Goal: Information Seeking & Learning: Learn about a topic

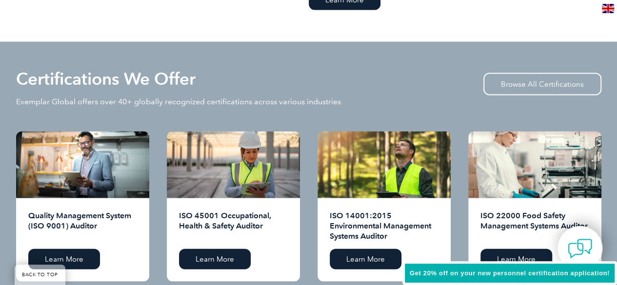
scroll to position [1073, 0]
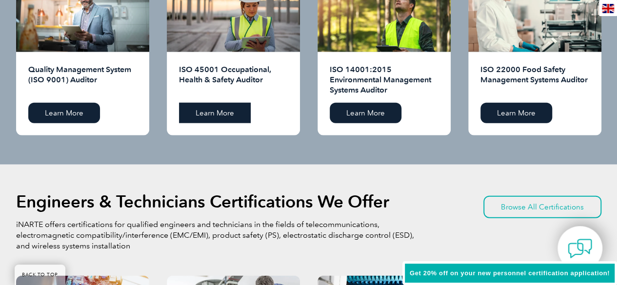
click at [247, 120] on link "Learn More" at bounding box center [215, 113] width 72 height 20
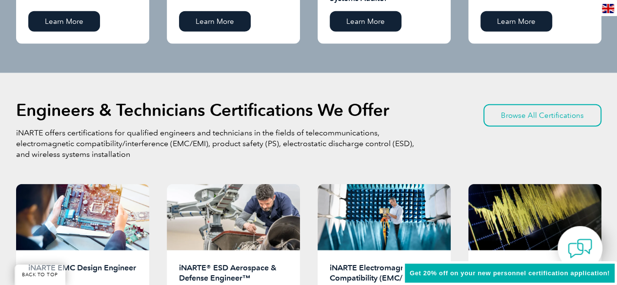
scroll to position [1317, 0]
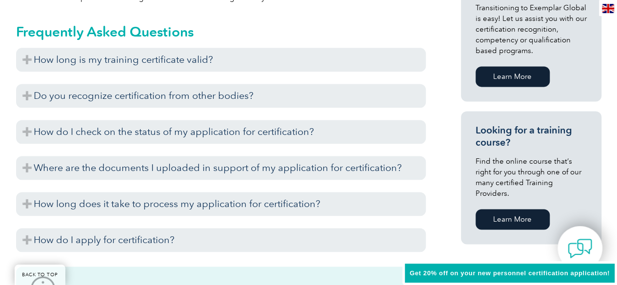
scroll to position [634, 0]
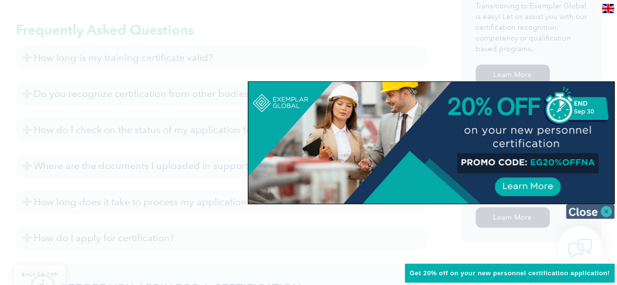
click at [599, 211] on img at bounding box center [590, 211] width 49 height 15
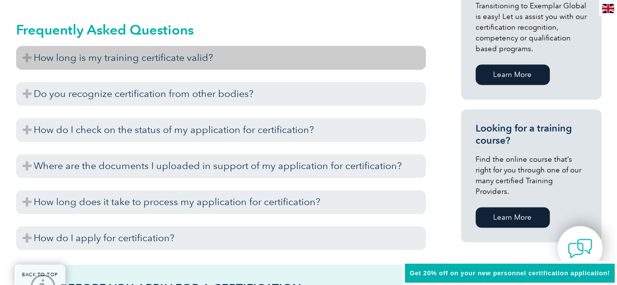
click at [128, 62] on h3 "How long is my training certificate valid?" at bounding box center [221, 58] width 410 height 24
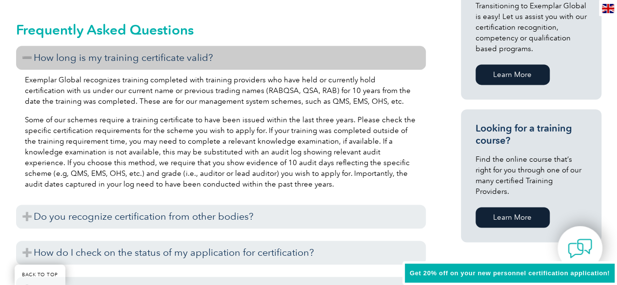
click at [128, 62] on h3 "How long is my training certificate valid?" at bounding box center [221, 58] width 410 height 24
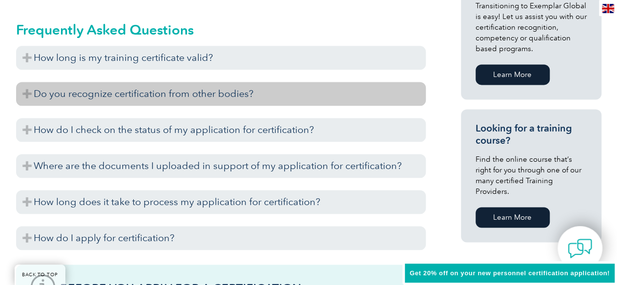
click at [131, 99] on h3 "Do you recognize certification from other bodies?" at bounding box center [221, 94] width 410 height 24
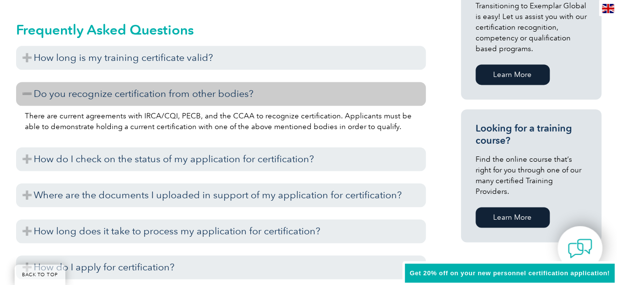
click at [263, 98] on h3 "Do you recognize certification from other bodies?" at bounding box center [221, 94] width 410 height 24
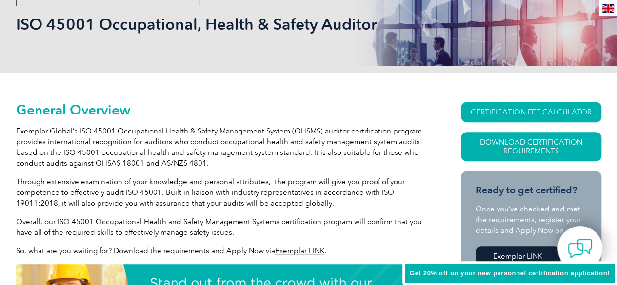
scroll to position [0, 0]
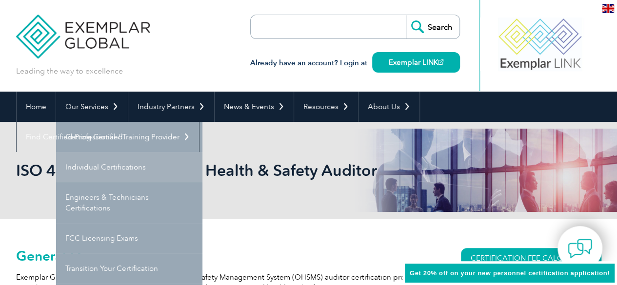
click at [105, 166] on link "Individual Certifications" at bounding box center [129, 167] width 146 height 30
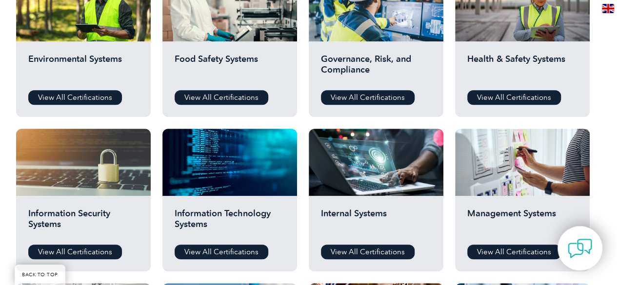
scroll to position [390, 0]
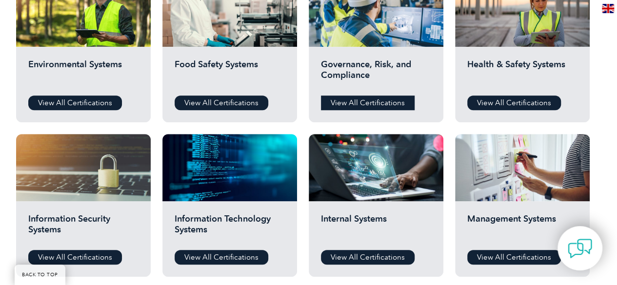
click at [377, 105] on link "View All Certifications" at bounding box center [368, 103] width 94 height 15
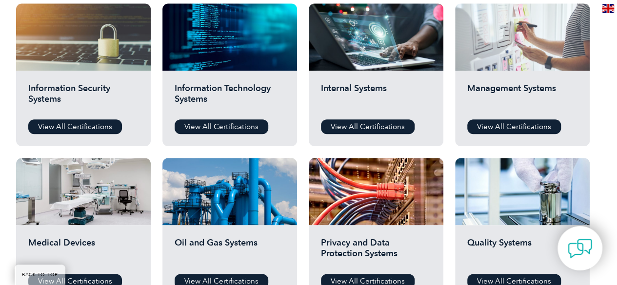
scroll to position [537, 0]
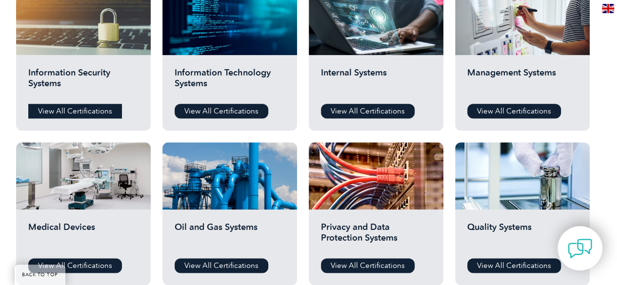
click at [107, 111] on link "View All Certifications" at bounding box center [75, 111] width 94 height 15
click at [221, 102] on div "Information Technology Systems View All Certifications" at bounding box center [229, 93] width 135 height 76
click at [188, 115] on link "View All Certifications" at bounding box center [222, 111] width 94 height 15
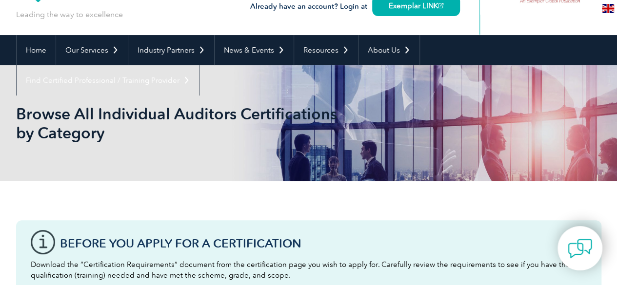
scroll to position [0, 0]
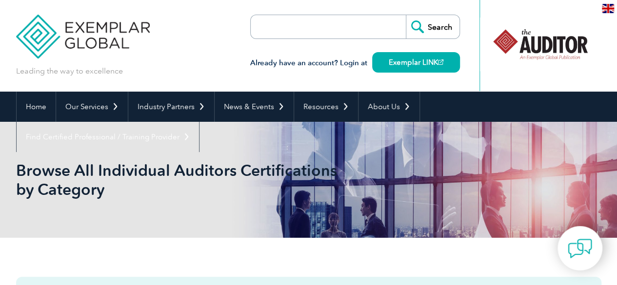
click at [312, 34] on input "search" at bounding box center [307, 26] width 102 height 23
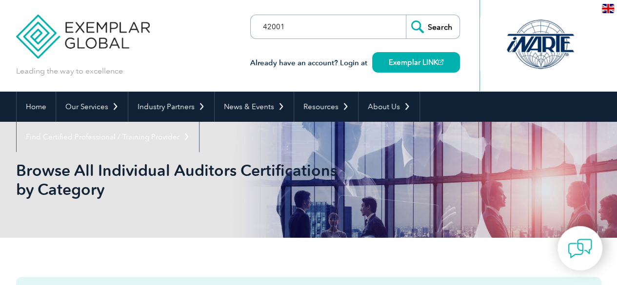
type input "42001"
click at [406, 15] on input "Search" at bounding box center [433, 26] width 54 height 23
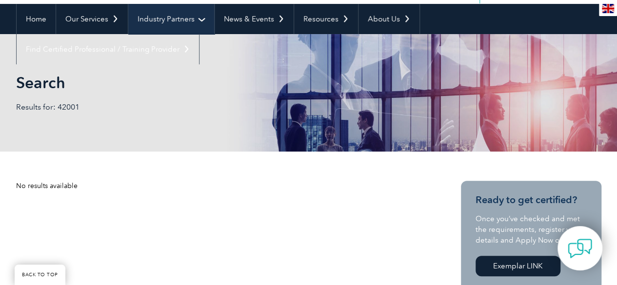
scroll to position [195, 0]
